Goal: Information Seeking & Learning: Learn about a topic

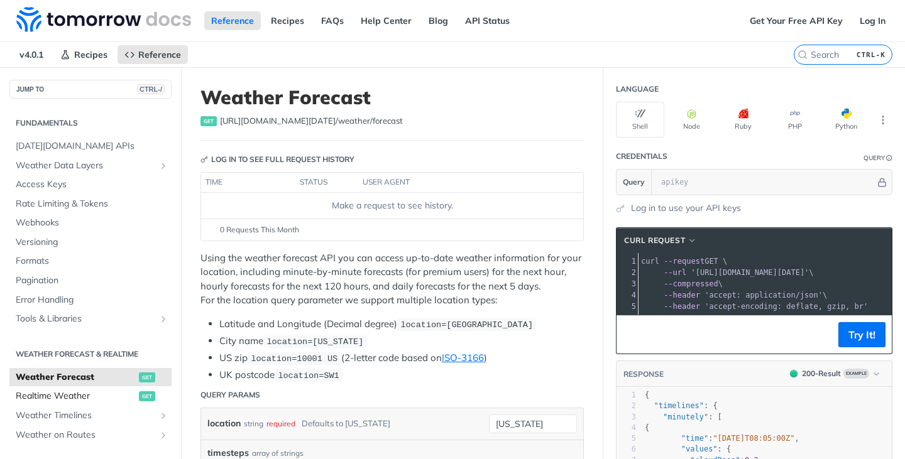
drag, startPoint x: 43, startPoint y: 390, endPoint x: 54, endPoint y: 396, distance: 12.1
click at [43, 390] on span "Realtime Weather" at bounding box center [76, 396] width 120 height 13
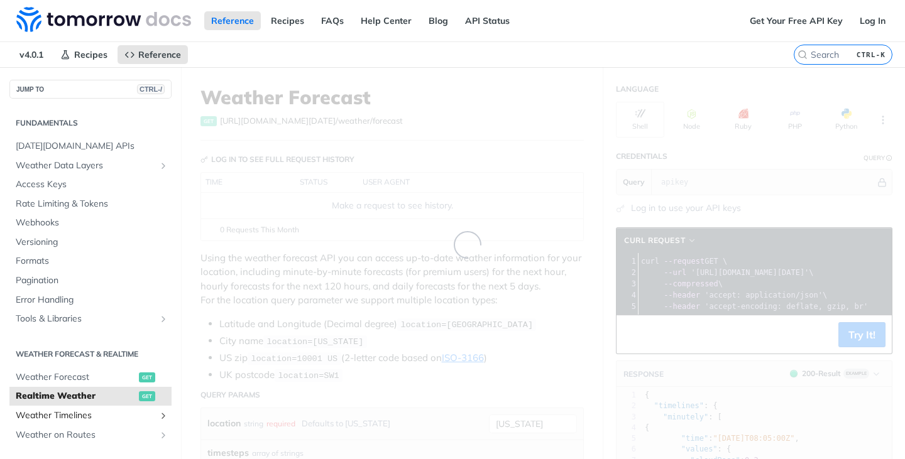
click at [61, 412] on span "Weather Timelines" at bounding box center [85, 416] width 139 height 13
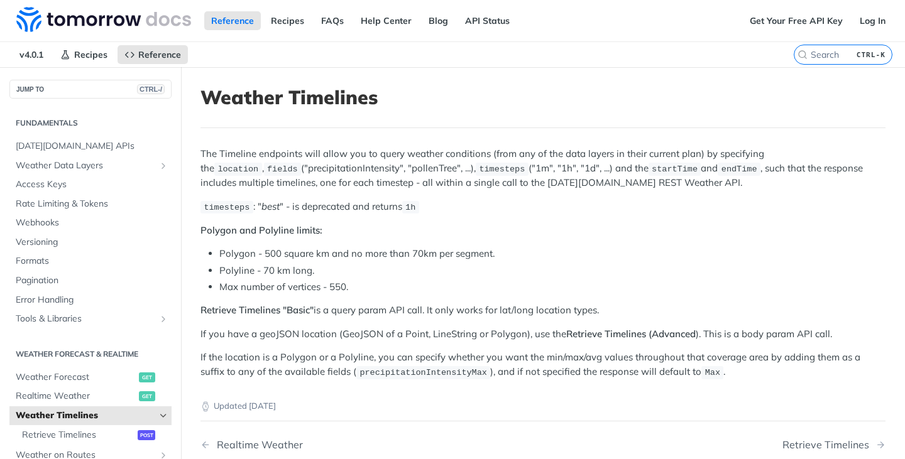
scroll to position [126, 0]
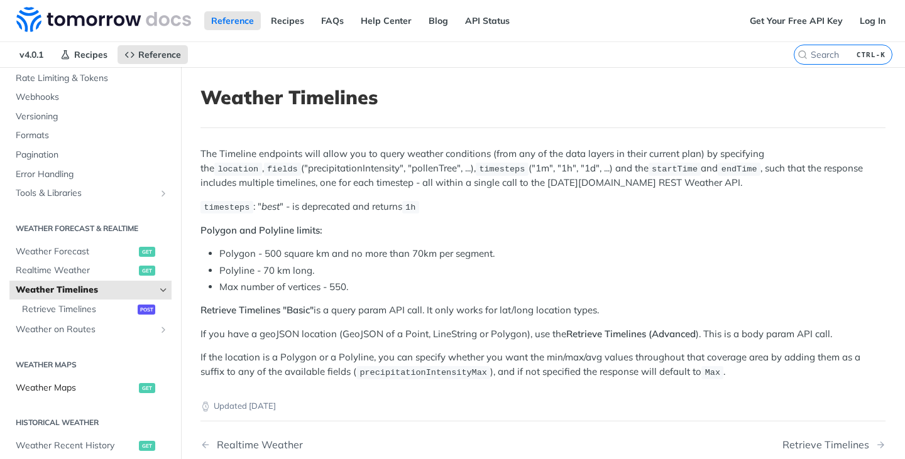
click at [50, 391] on span "Weather Maps" at bounding box center [76, 388] width 120 height 13
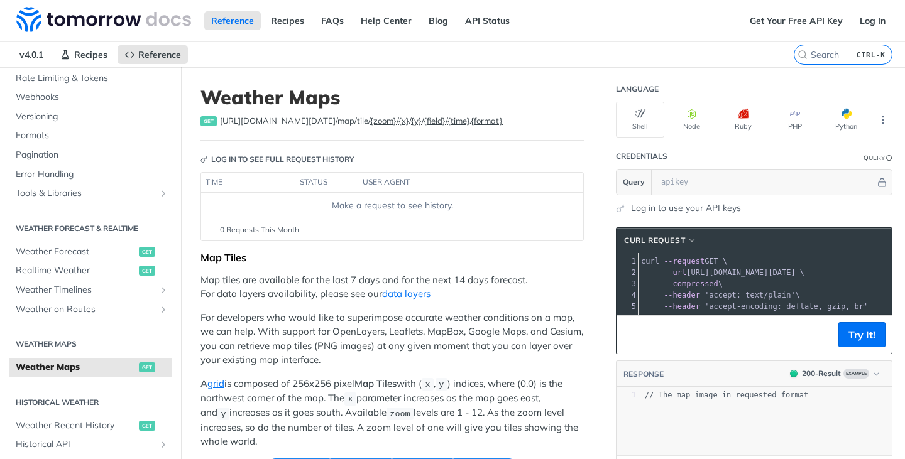
click at [691, 210] on link "Log in to use your API keys" at bounding box center [686, 208] width 110 height 13
